Goal: Task Accomplishment & Management: Use online tool/utility

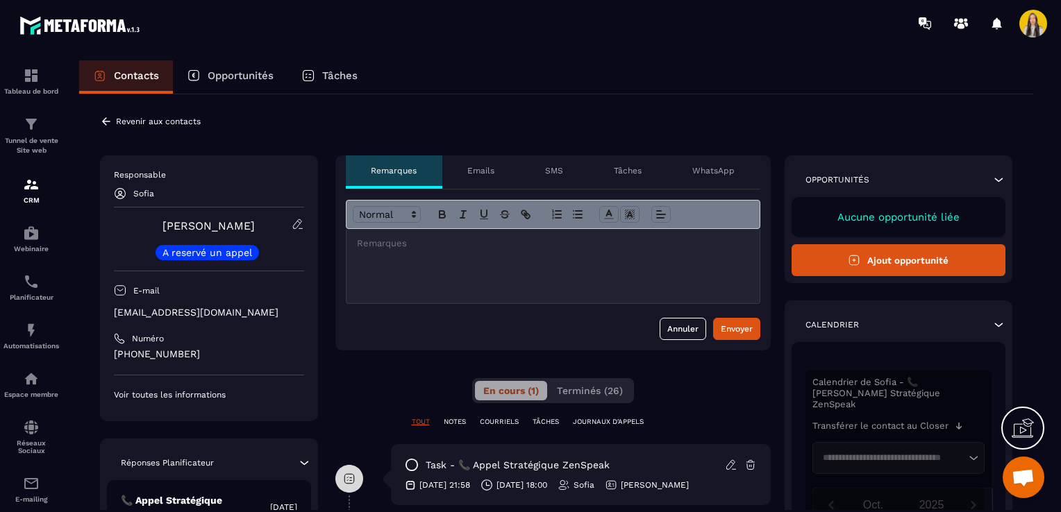
scroll to position [55, 0]
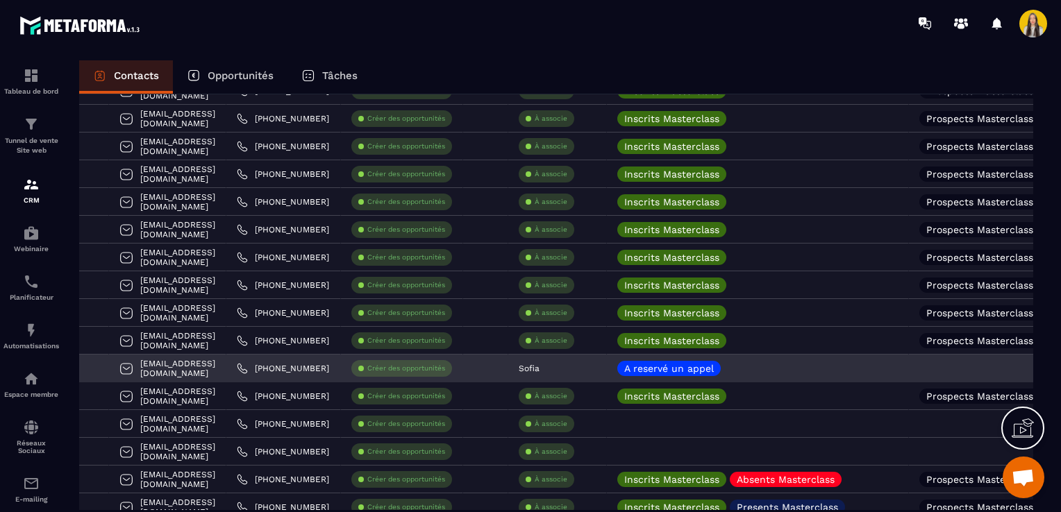
scroll to position [456, 0]
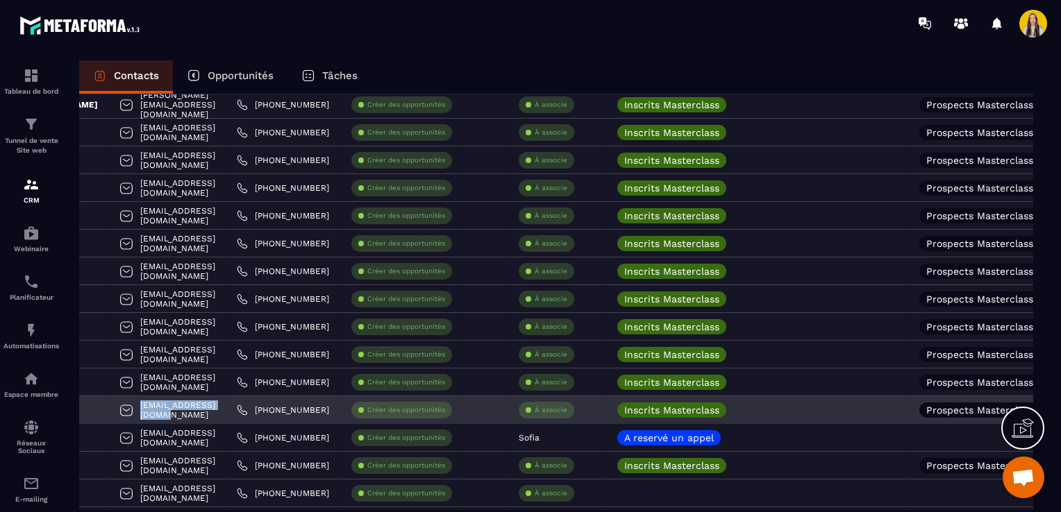
drag, startPoint x: 228, startPoint y: 406, endPoint x: 115, endPoint y: 410, distance: 113.3
click at [115, 410] on div "[EMAIL_ADDRESS][DOMAIN_NAME]" at bounding box center [167, 410] width 117 height 28
copy p "[EMAIL_ADDRESS][DOMAIN_NAME]"
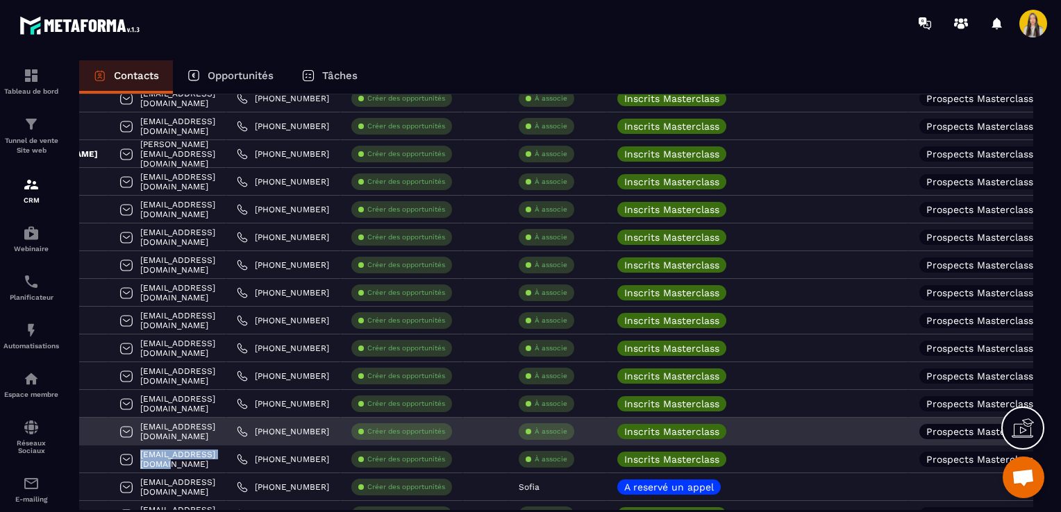
scroll to position [387, 0]
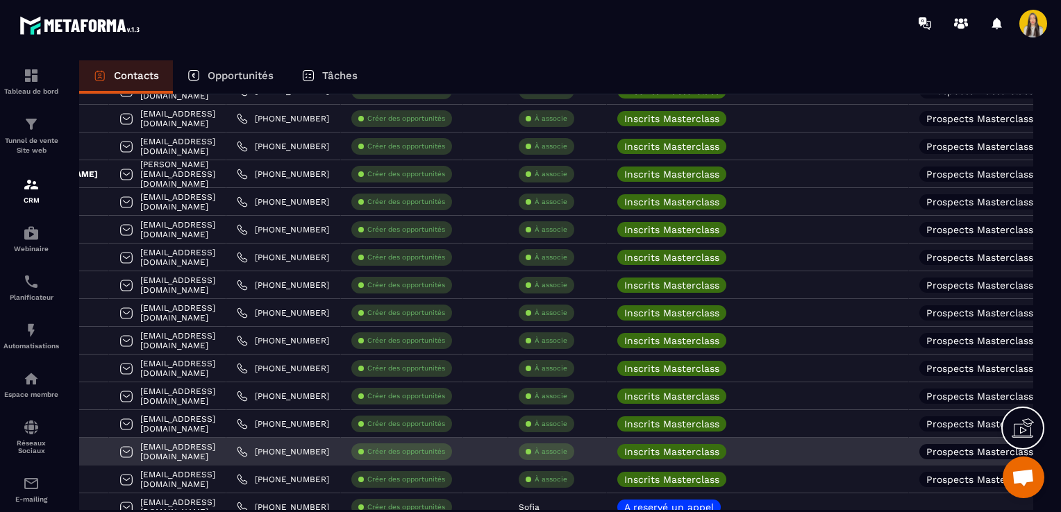
click at [226, 451] on div "[EMAIL_ADDRESS][DOMAIN_NAME]" at bounding box center [167, 452] width 117 height 28
drag, startPoint x: 242, startPoint y: 451, endPoint x: 117, endPoint y: 449, distance: 125.0
click at [117, 449] on div "[EMAIL_ADDRESS][DOMAIN_NAME]" at bounding box center [167, 452] width 117 height 28
copy p "[EMAIL_ADDRESS][DOMAIN_NAME]"
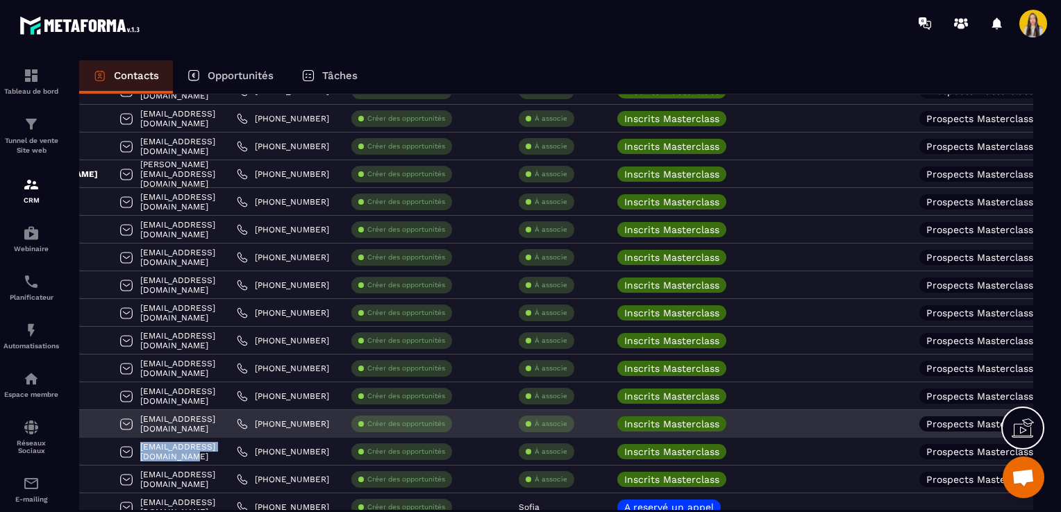
scroll to position [317, 0]
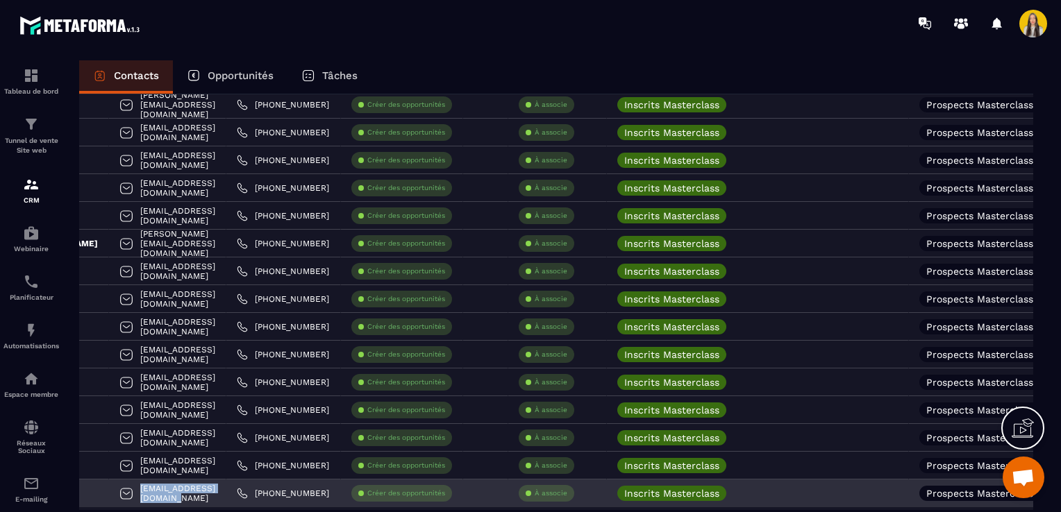
drag, startPoint x: 236, startPoint y: 495, endPoint x: 112, endPoint y: 499, distance: 123.7
click at [112, 499] on div "[EMAIL_ADDRESS][DOMAIN_NAME]" at bounding box center [167, 494] width 117 height 28
copy p "[EMAIL_ADDRESS][DOMAIN_NAME]"
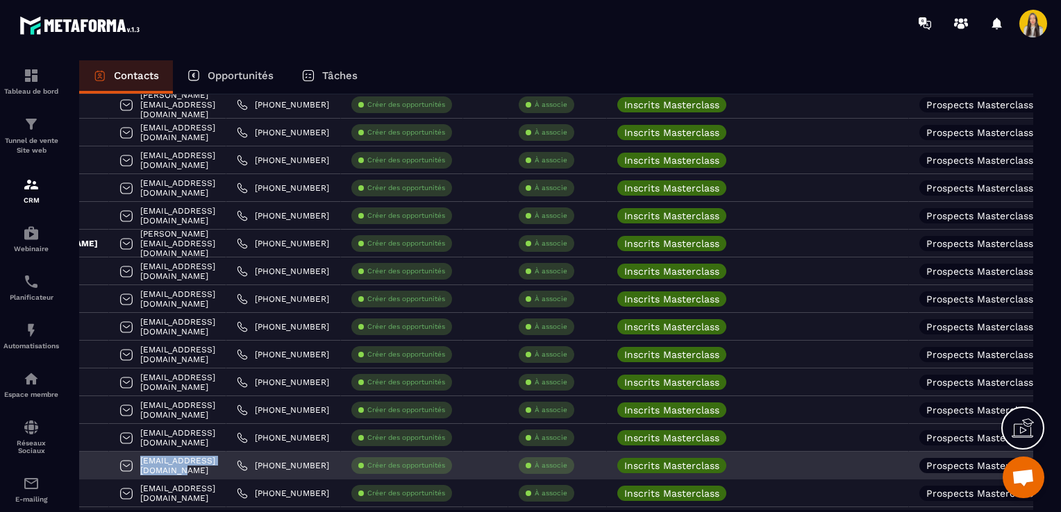
drag, startPoint x: 247, startPoint y: 465, endPoint x: 108, endPoint y: 466, distance: 138.9
click at [109, 466] on div "[EMAIL_ADDRESS][DOMAIN_NAME]" at bounding box center [167, 466] width 117 height 28
copy p "[EMAIL_ADDRESS][DOMAIN_NAME]"
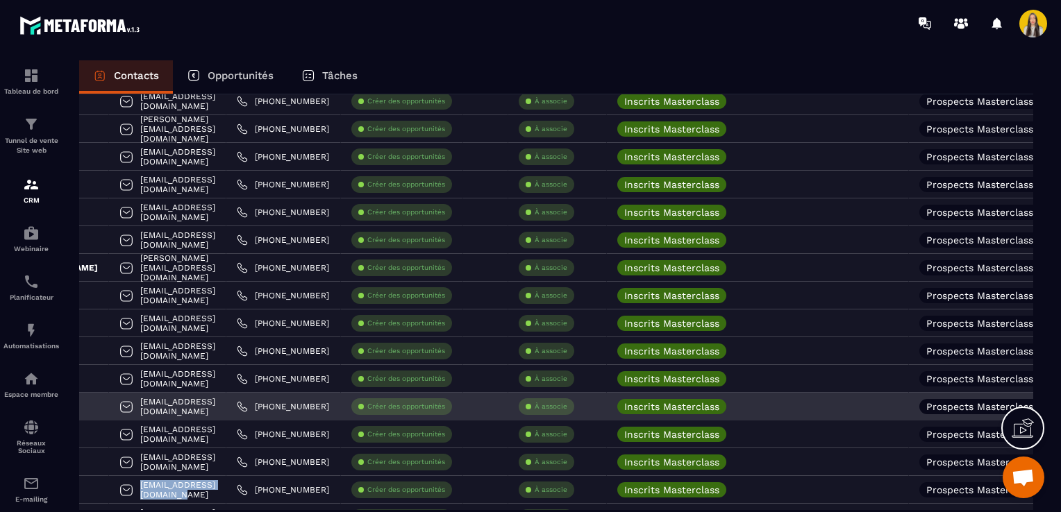
scroll to position [272, 0]
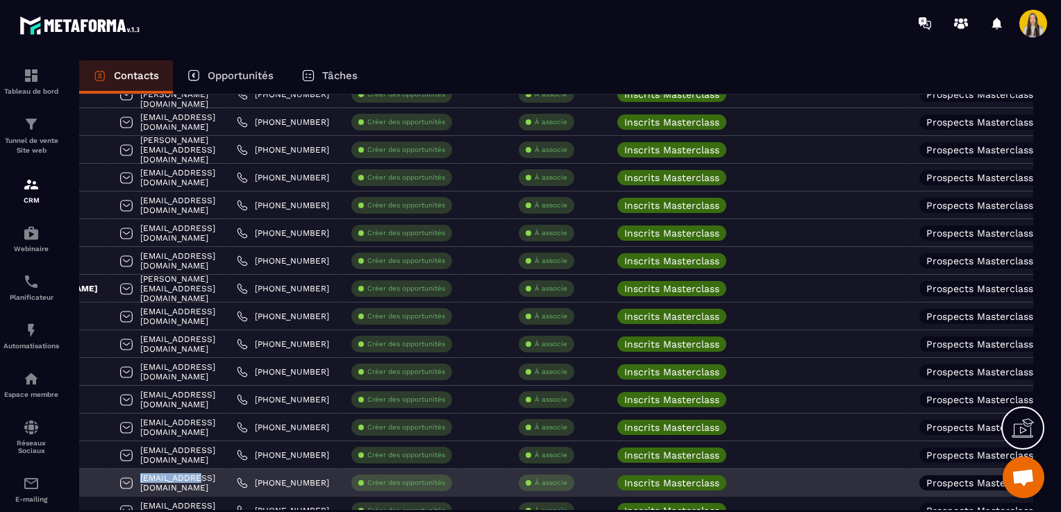
drag, startPoint x: 218, startPoint y: 478, endPoint x: 113, endPoint y: 477, distance: 104.9
click at [113, 477] on div "[EMAIL_ADDRESS][DOMAIN_NAME]" at bounding box center [167, 483] width 117 height 28
copy p "[EMAIL_ADDRESS][DOMAIN_NAME]"
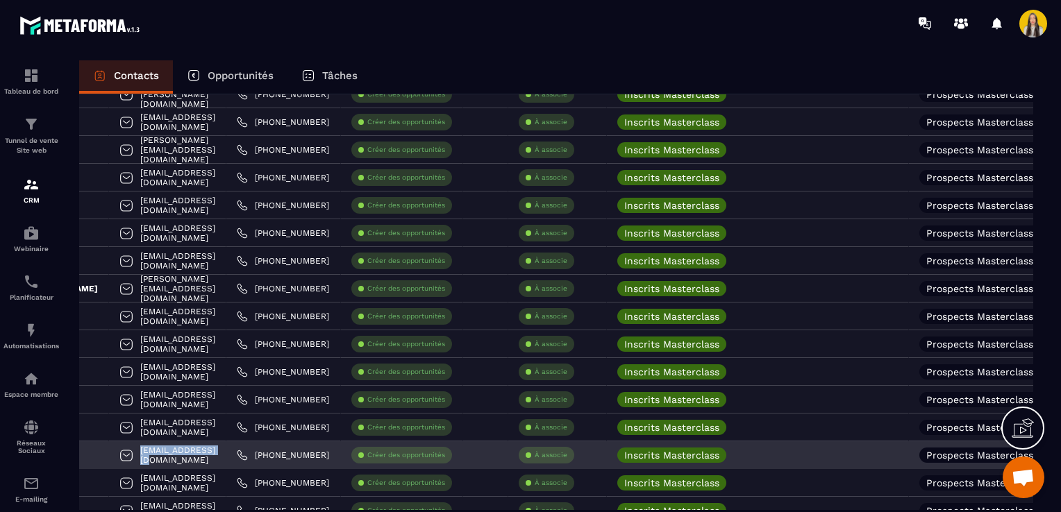
drag, startPoint x: 233, startPoint y: 457, endPoint x: 114, endPoint y: 454, distance: 118.8
click at [114, 454] on div "[EMAIL_ADDRESS][DOMAIN_NAME]" at bounding box center [167, 456] width 117 height 28
copy p "[EMAIL_ADDRESS][DOMAIN_NAME]"
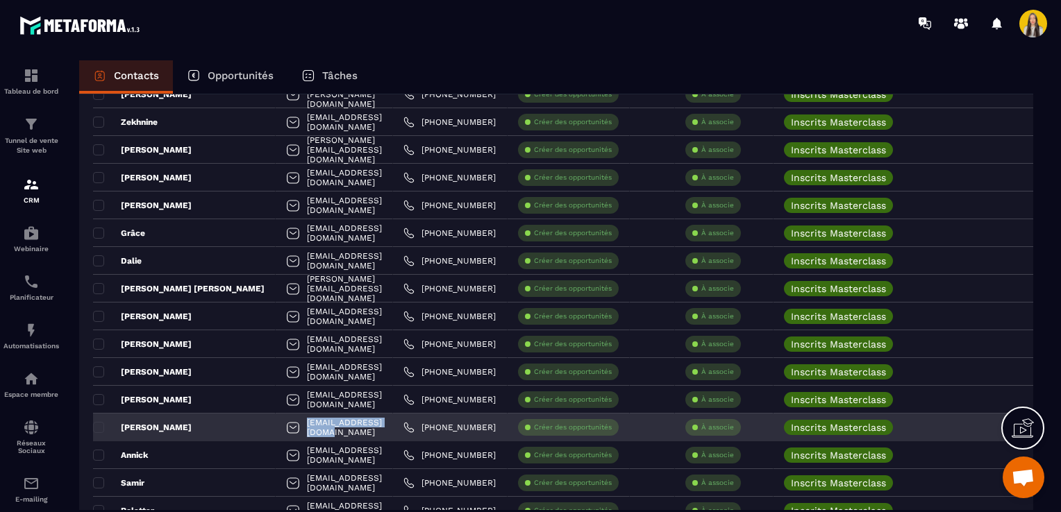
drag, startPoint x: 385, startPoint y: 423, endPoint x: 278, endPoint y: 423, distance: 107.6
click at [278, 423] on div "[EMAIL_ADDRESS][DOMAIN_NAME]" at bounding box center [334, 428] width 117 height 28
copy p "[EMAIL_ADDRESS][DOMAIN_NAME]"
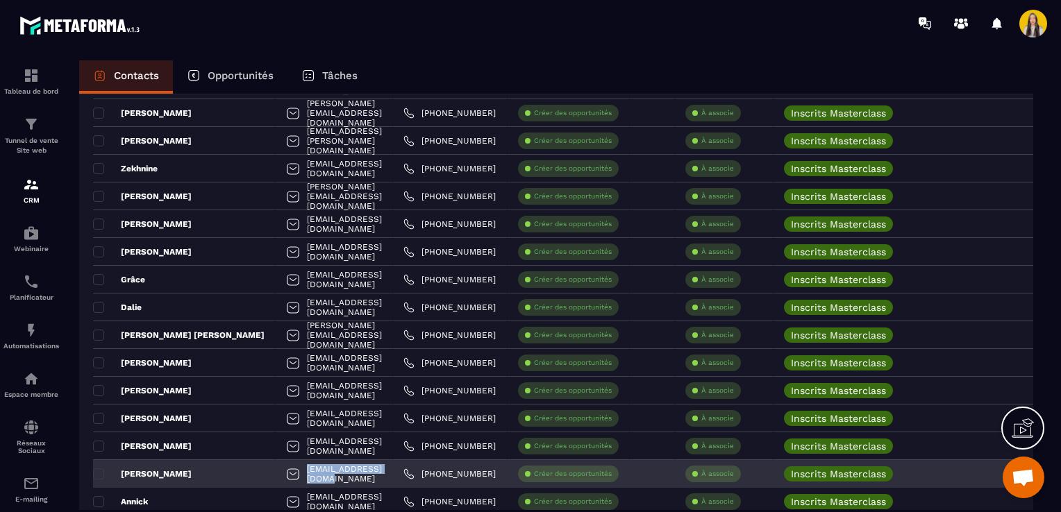
scroll to position [203, 0]
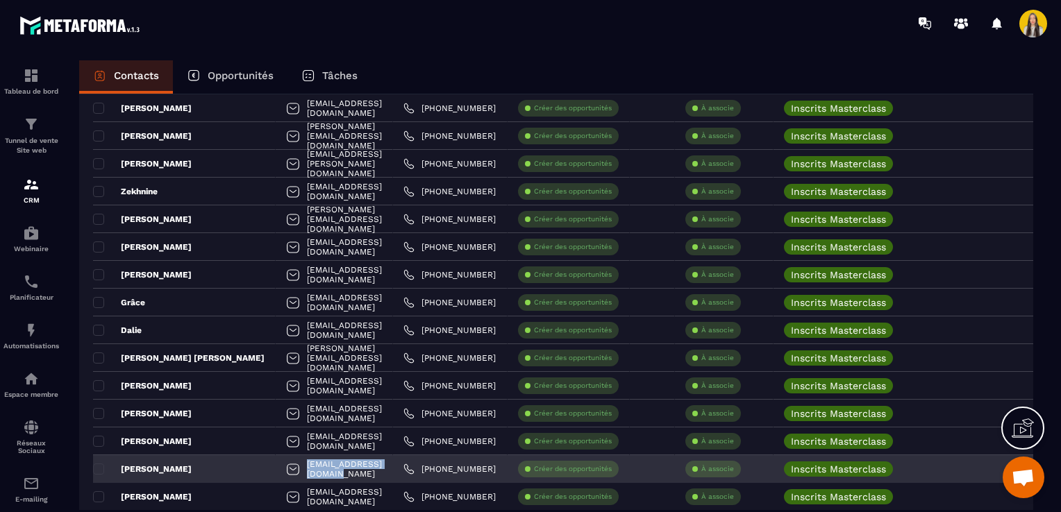
drag, startPoint x: 401, startPoint y: 470, endPoint x: 281, endPoint y: 471, distance: 120.1
click at [281, 471] on div "[EMAIL_ADDRESS][DOMAIN_NAME]" at bounding box center [334, 470] width 117 height 28
copy p "[EMAIL_ADDRESS][DOMAIN_NAME]"
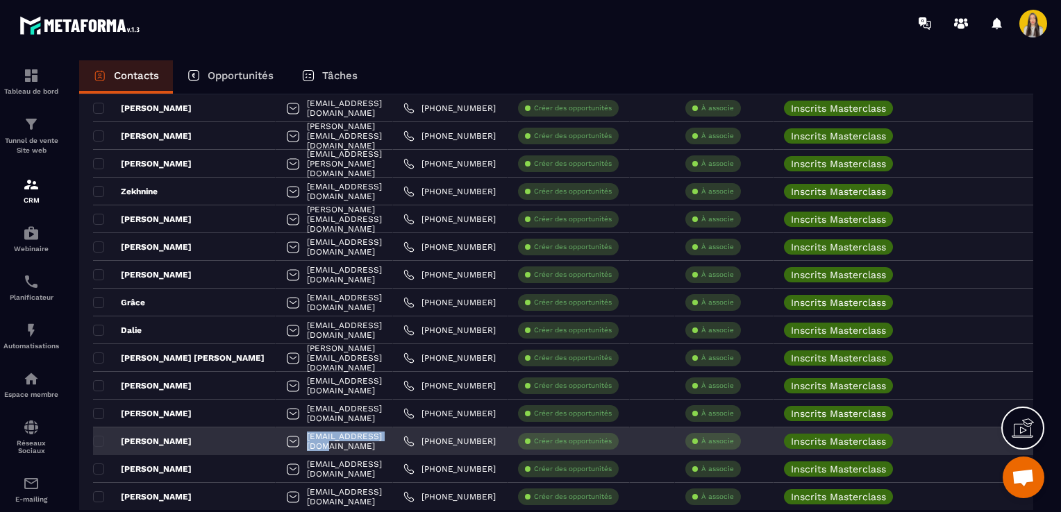
drag, startPoint x: 386, startPoint y: 446, endPoint x: 281, endPoint y: 442, distance: 105.6
click at [281, 442] on div "[EMAIL_ADDRESS][DOMAIN_NAME]" at bounding box center [334, 442] width 117 height 28
copy p "[EMAIL_ADDRESS][DOMAIN_NAME]"
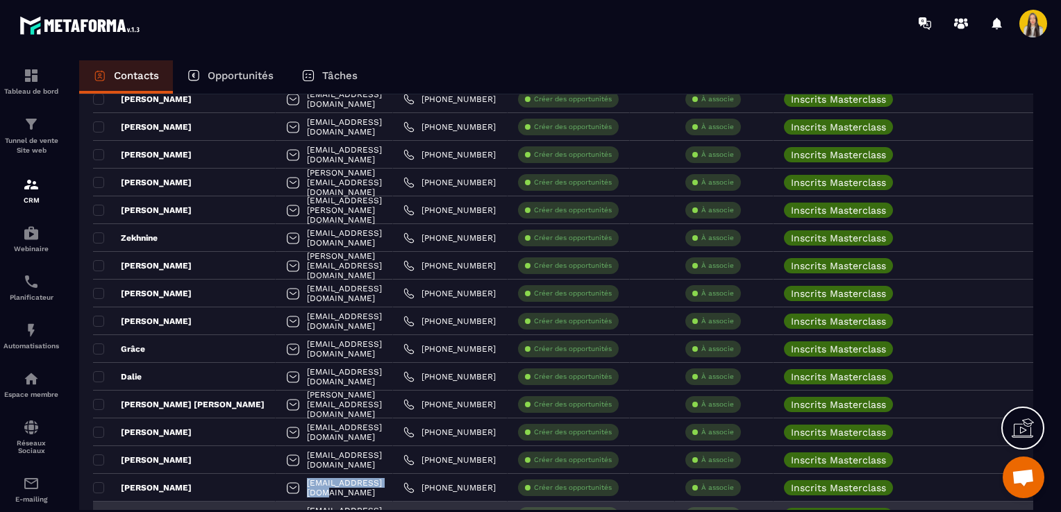
scroll to position [133, 0]
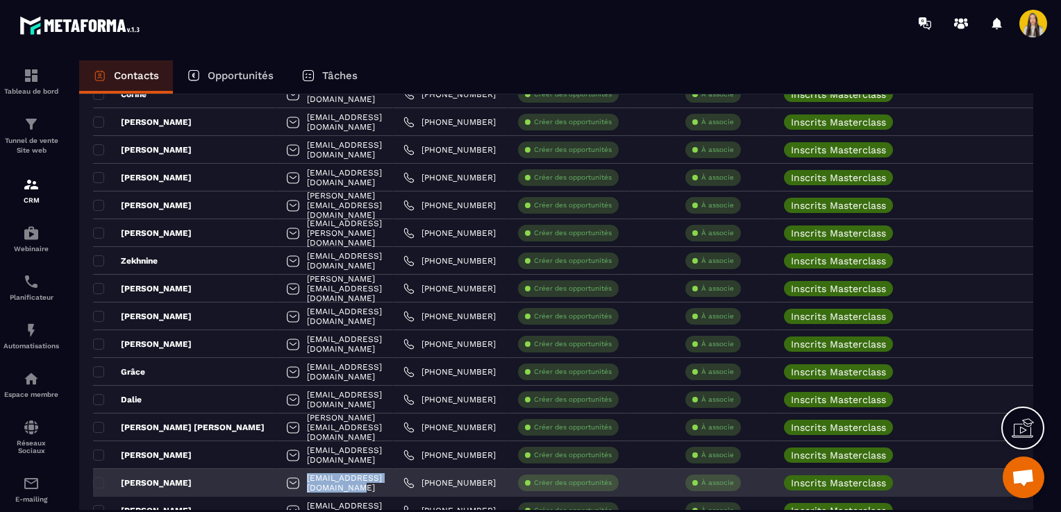
drag, startPoint x: 403, startPoint y: 481, endPoint x: 278, endPoint y: 482, distance: 125.7
click at [278, 482] on div "[EMAIL_ADDRESS][DOMAIN_NAME]" at bounding box center [334, 483] width 117 height 28
copy p "[EMAIL_ADDRESS][DOMAIN_NAME]"
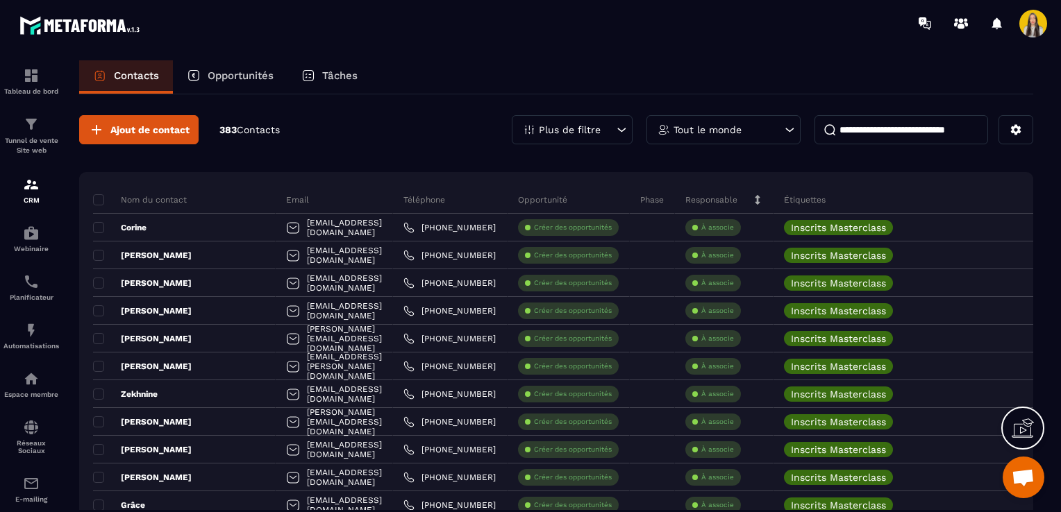
scroll to position [69, 0]
